Goal: Check status: Check status

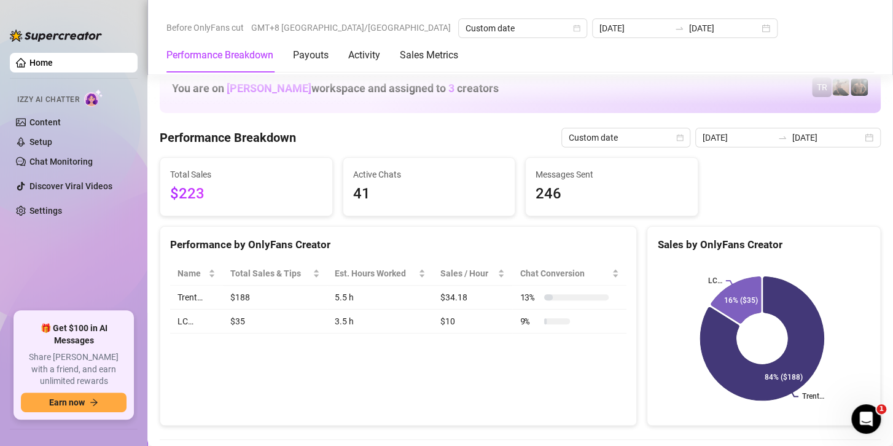
scroll to position [1597, 0]
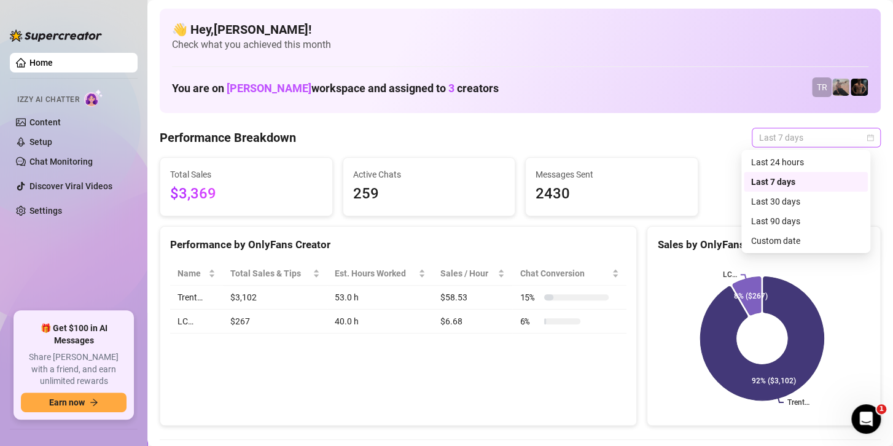
click at [793, 138] on span "Last 7 days" at bounding box center [816, 137] width 114 height 18
click at [773, 243] on div "Custom date" at bounding box center [805, 241] width 109 height 14
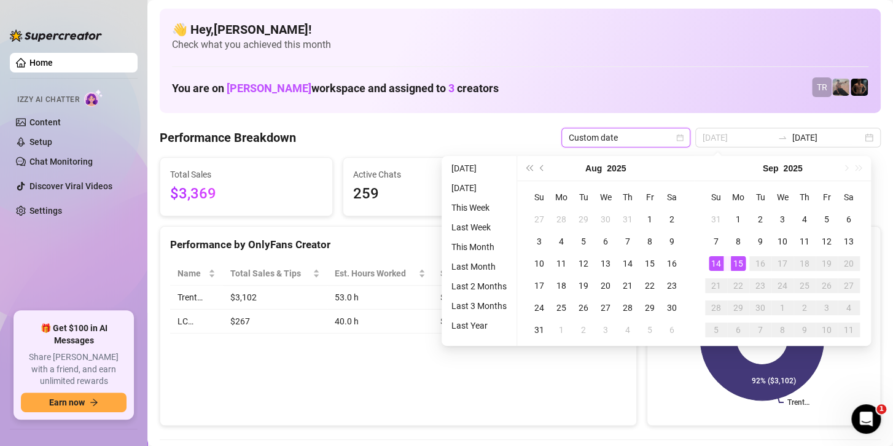
type input "[DATE]"
click at [734, 263] on div "15" at bounding box center [738, 263] width 15 height 15
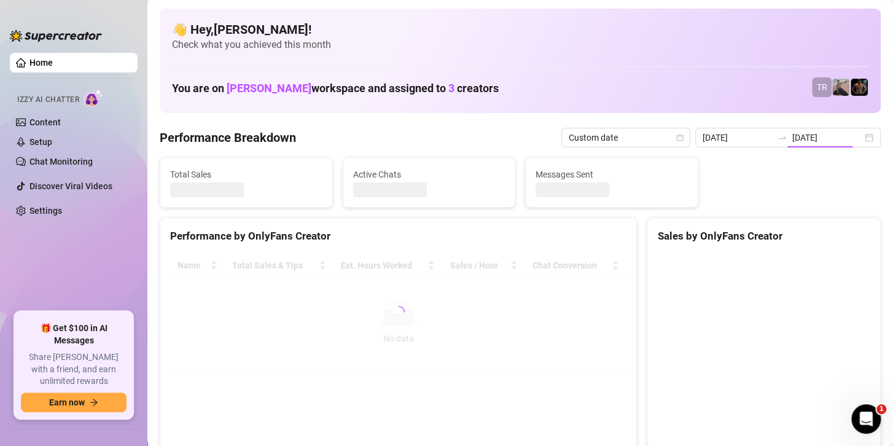
type input "[DATE]"
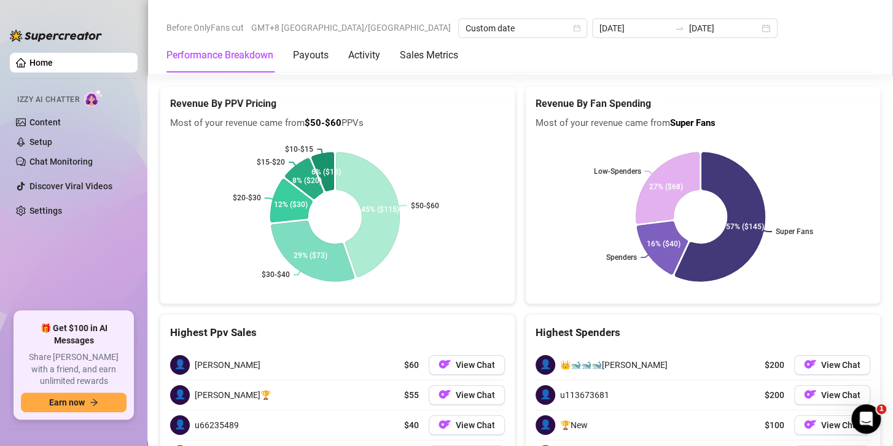
scroll to position [1904, 0]
